Goal: Task Accomplishment & Management: Manage account settings

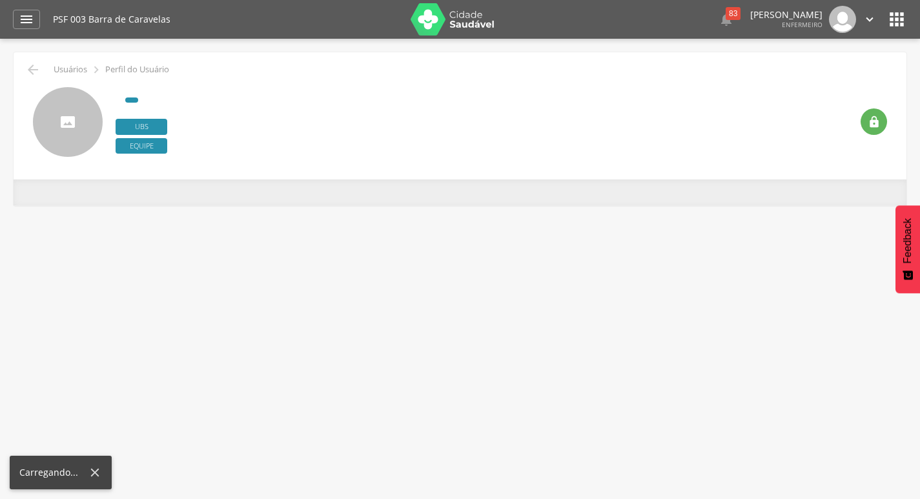
scroll to position [39, 0]
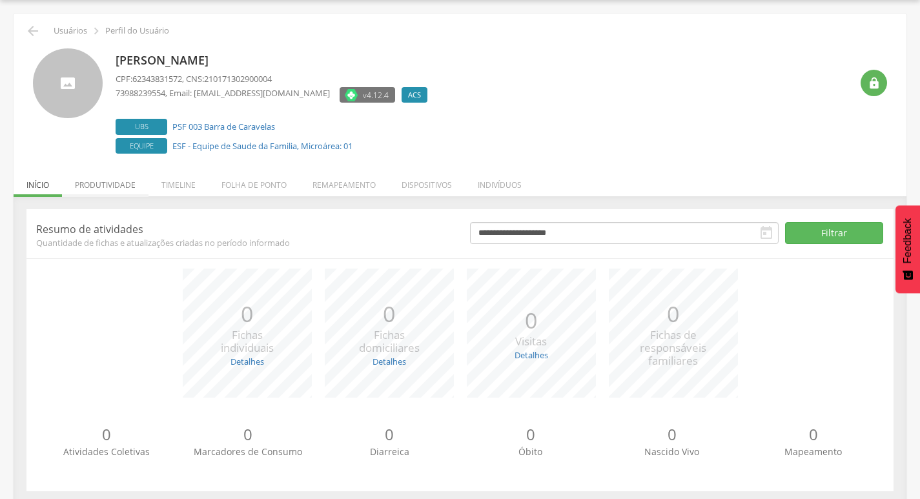
click at [98, 190] on li "Produtividade" at bounding box center [105, 182] width 87 height 30
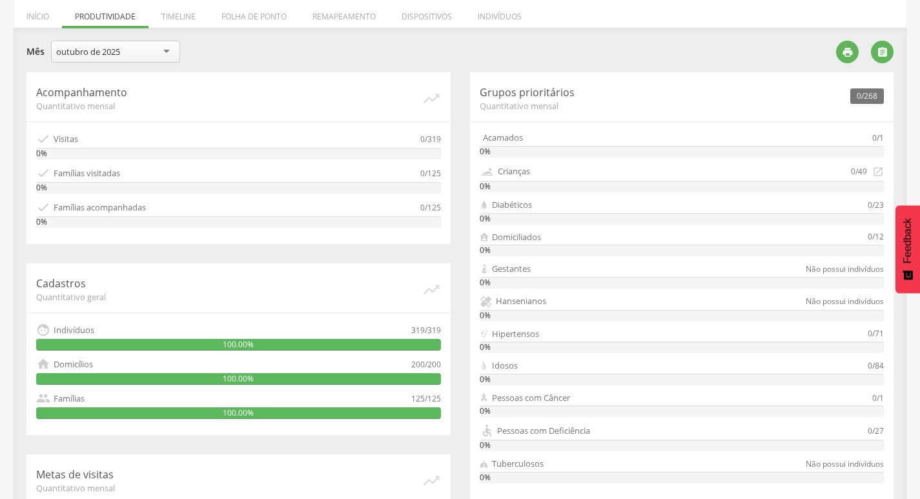
scroll to position [103, 0]
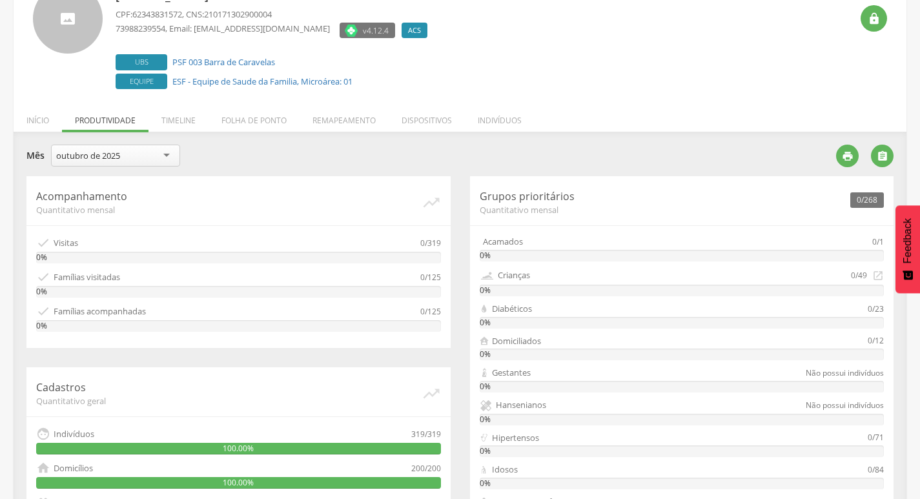
click at [144, 161] on div "outubro de 2025" at bounding box center [115, 156] width 129 height 22
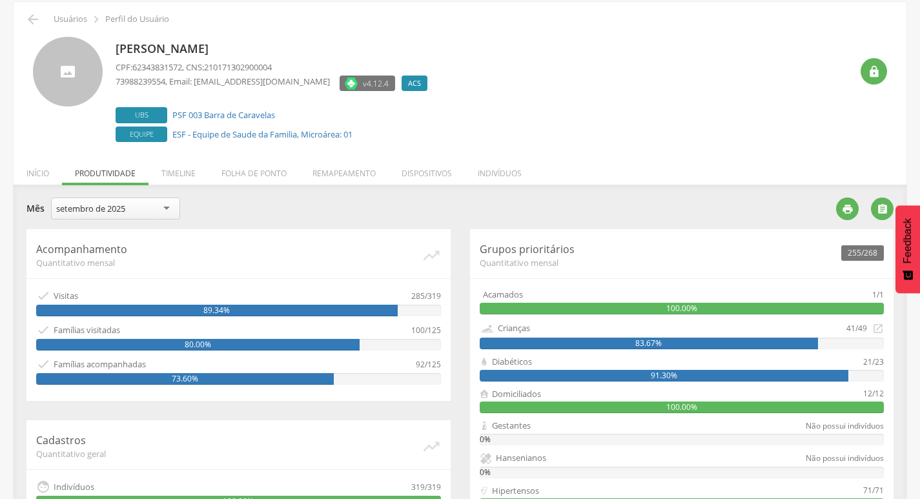
scroll to position [0, 0]
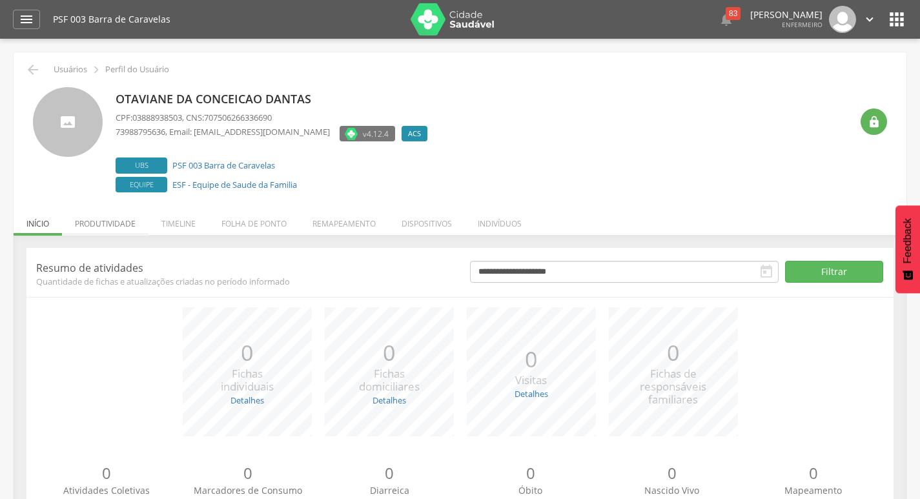
click at [105, 228] on li "Produtividade" at bounding box center [105, 220] width 87 height 30
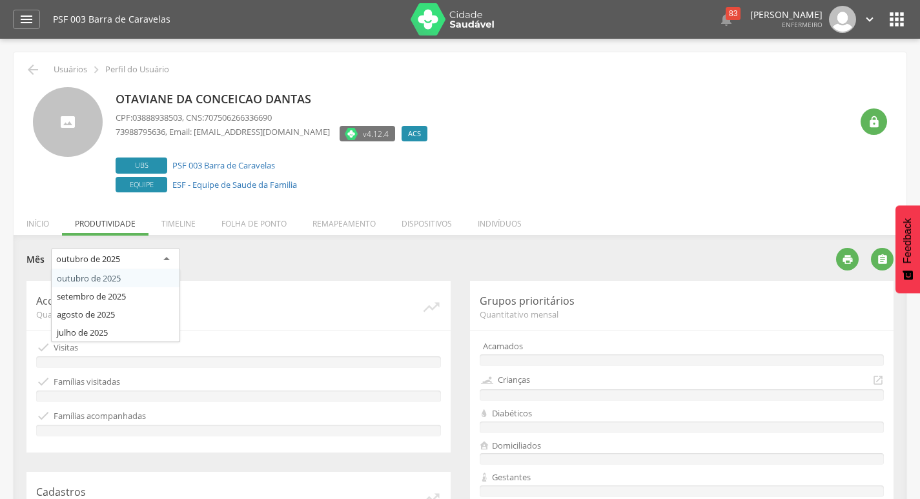
click at [106, 256] on div "outubro de 2025" at bounding box center [88, 259] width 64 height 12
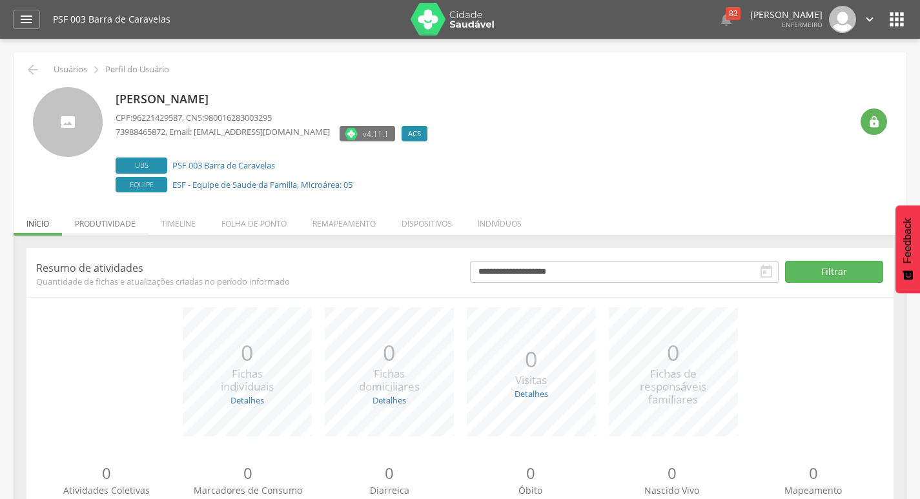
click at [106, 216] on li "Produtividade" at bounding box center [105, 220] width 87 height 30
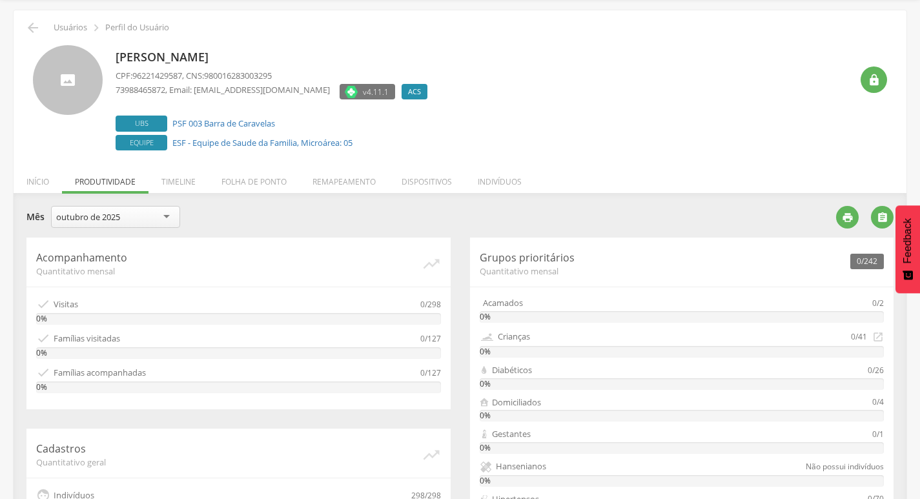
scroll to position [65, 0]
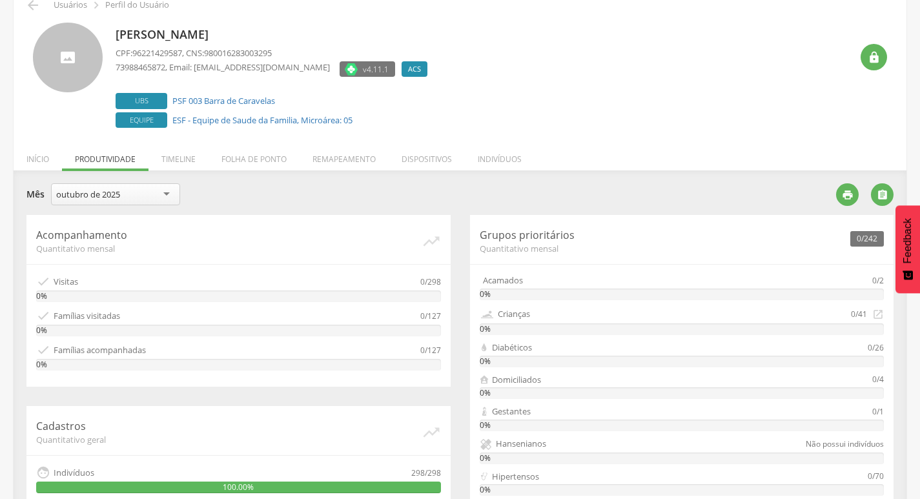
click at [128, 187] on div "outubro de 2025" at bounding box center [115, 194] width 129 height 22
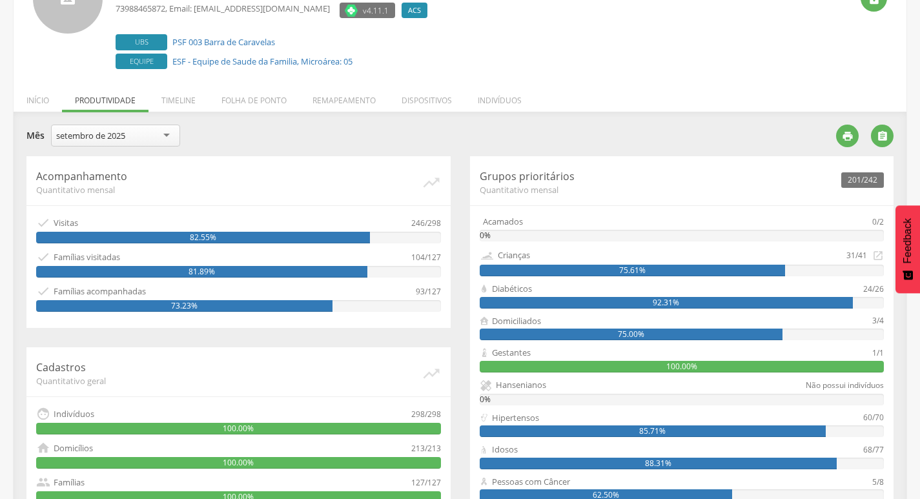
scroll to position [0, 0]
